Goal: Book appointment/travel/reservation

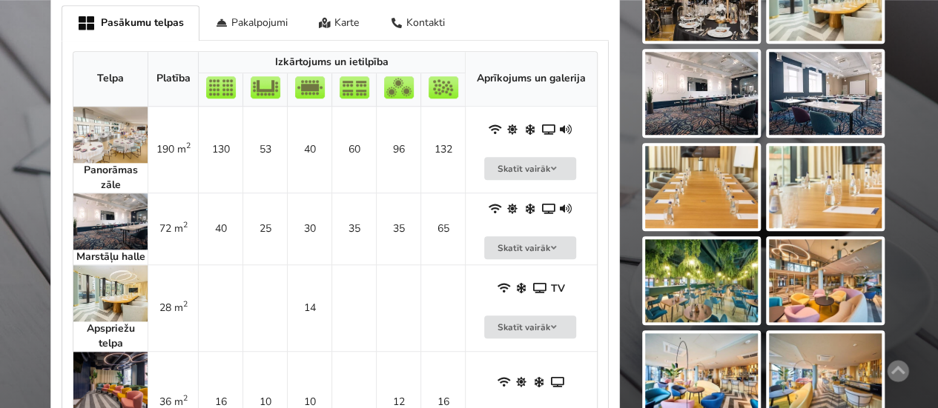
scroll to position [667, 0]
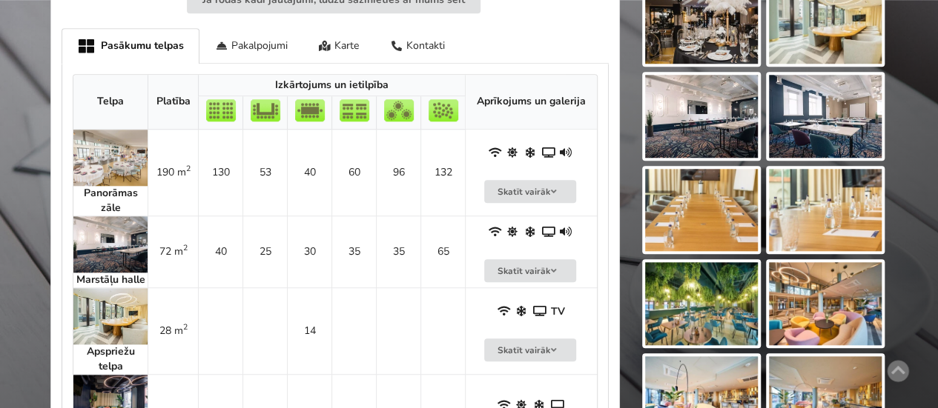
click at [111, 153] on img at bounding box center [110, 158] width 74 height 56
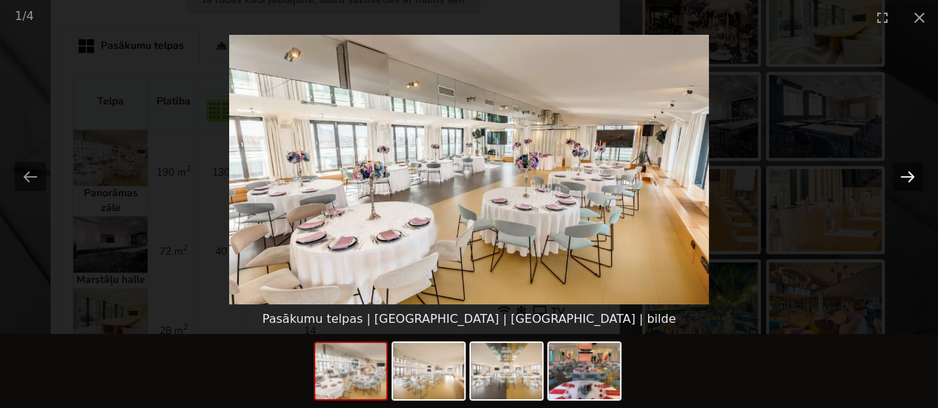
click at [906, 173] on button "Next slide" at bounding box center [907, 176] width 31 height 29
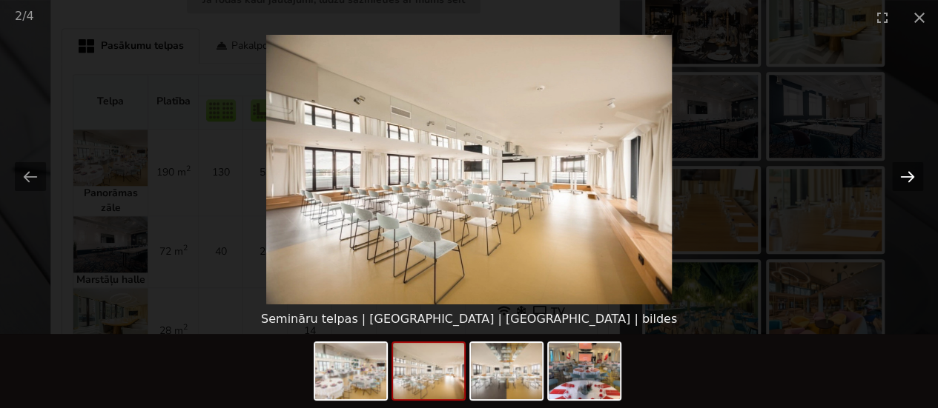
click at [906, 173] on button "Next slide" at bounding box center [907, 176] width 31 height 29
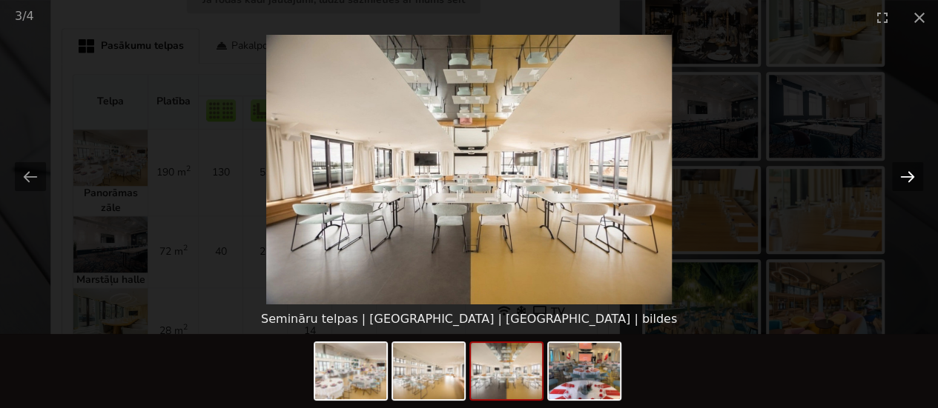
click at [906, 173] on button "Next slide" at bounding box center [907, 176] width 31 height 29
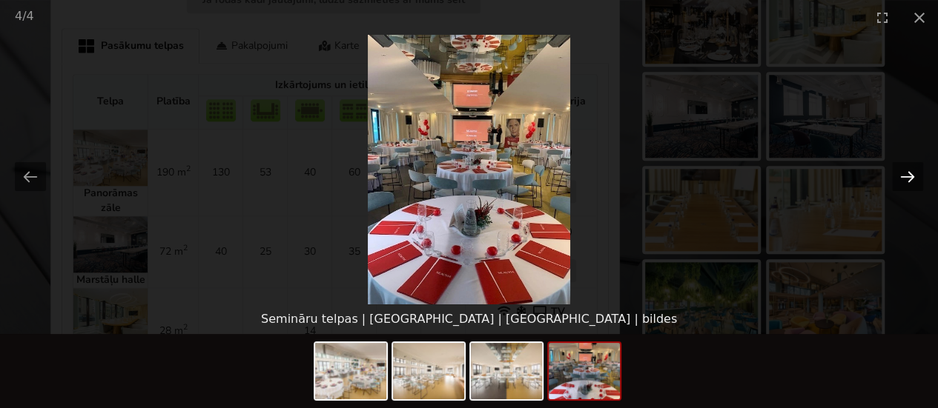
click at [906, 173] on button "Next slide" at bounding box center [907, 176] width 31 height 29
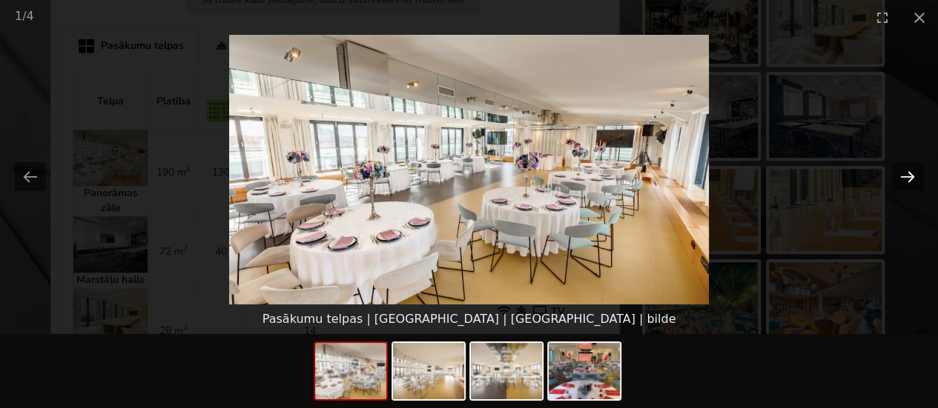
click at [906, 173] on button "Next slide" at bounding box center [907, 176] width 31 height 29
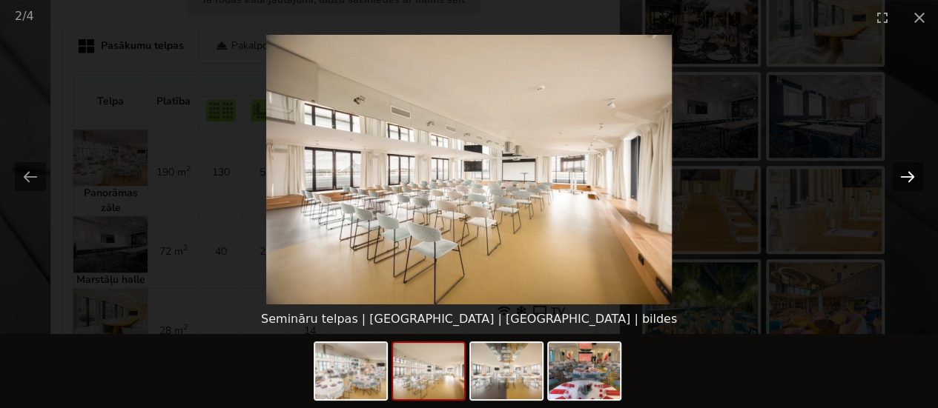
click at [906, 173] on button "Next slide" at bounding box center [907, 176] width 31 height 29
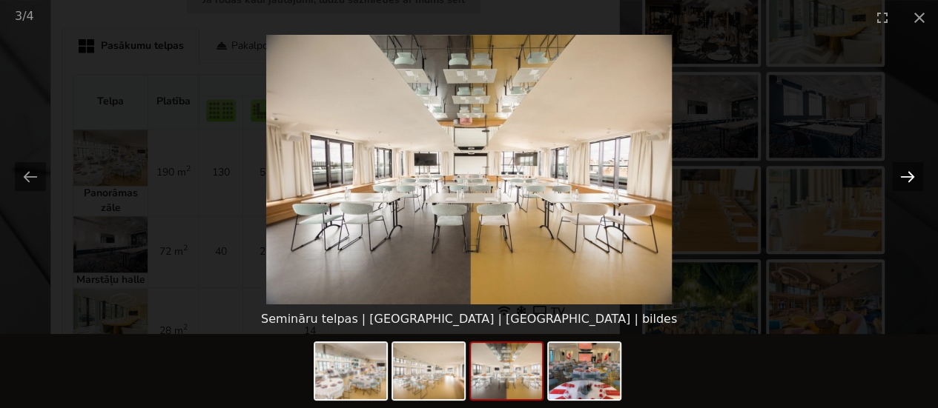
click at [906, 173] on button "Next slide" at bounding box center [907, 176] width 31 height 29
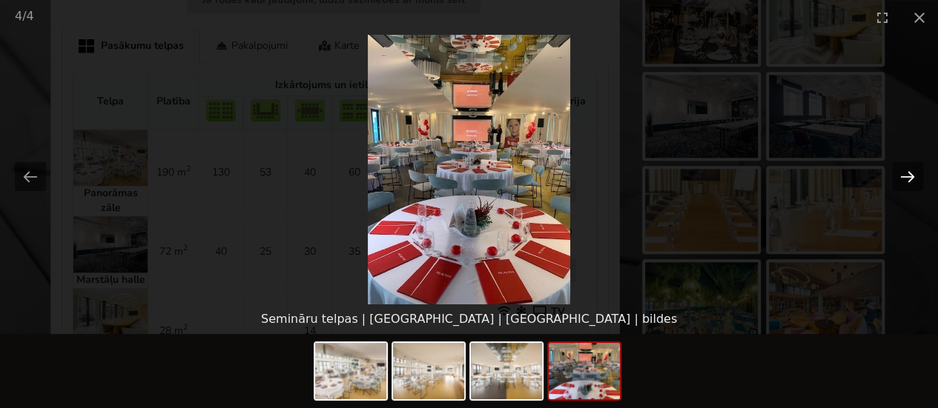
click at [904, 175] on button "Next slide" at bounding box center [907, 176] width 31 height 29
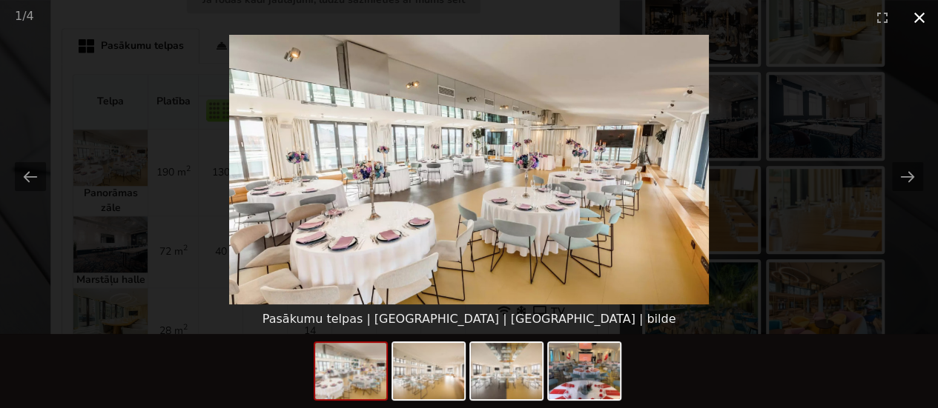
click at [919, 16] on button "Close gallery" at bounding box center [919, 17] width 37 height 35
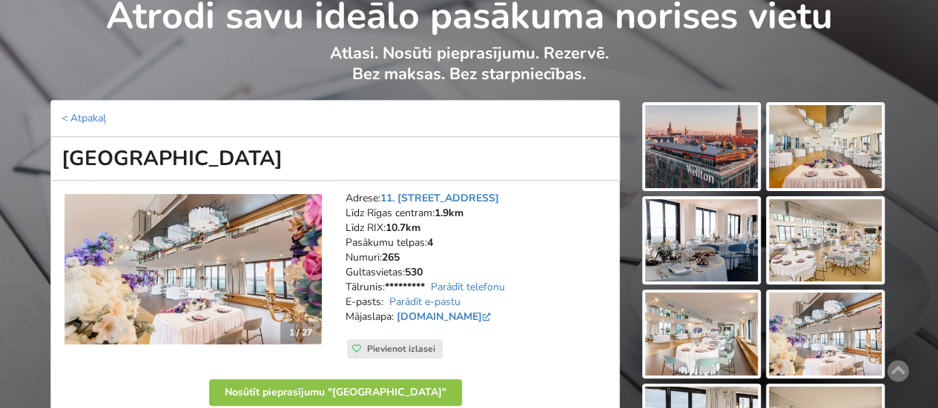
scroll to position [0, 0]
